Goal: Navigation & Orientation: Go to known website

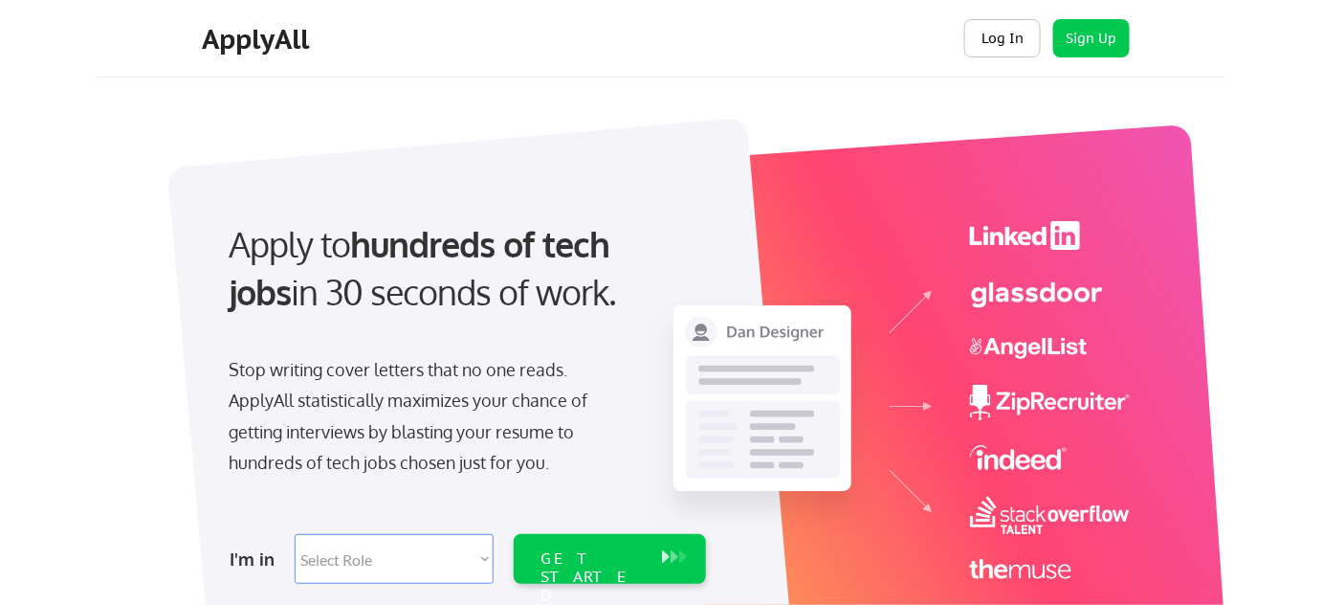
click at [993, 37] on button "Log In" at bounding box center [1002, 38] width 77 height 38
